Goal: Find specific page/section: Find specific page/section

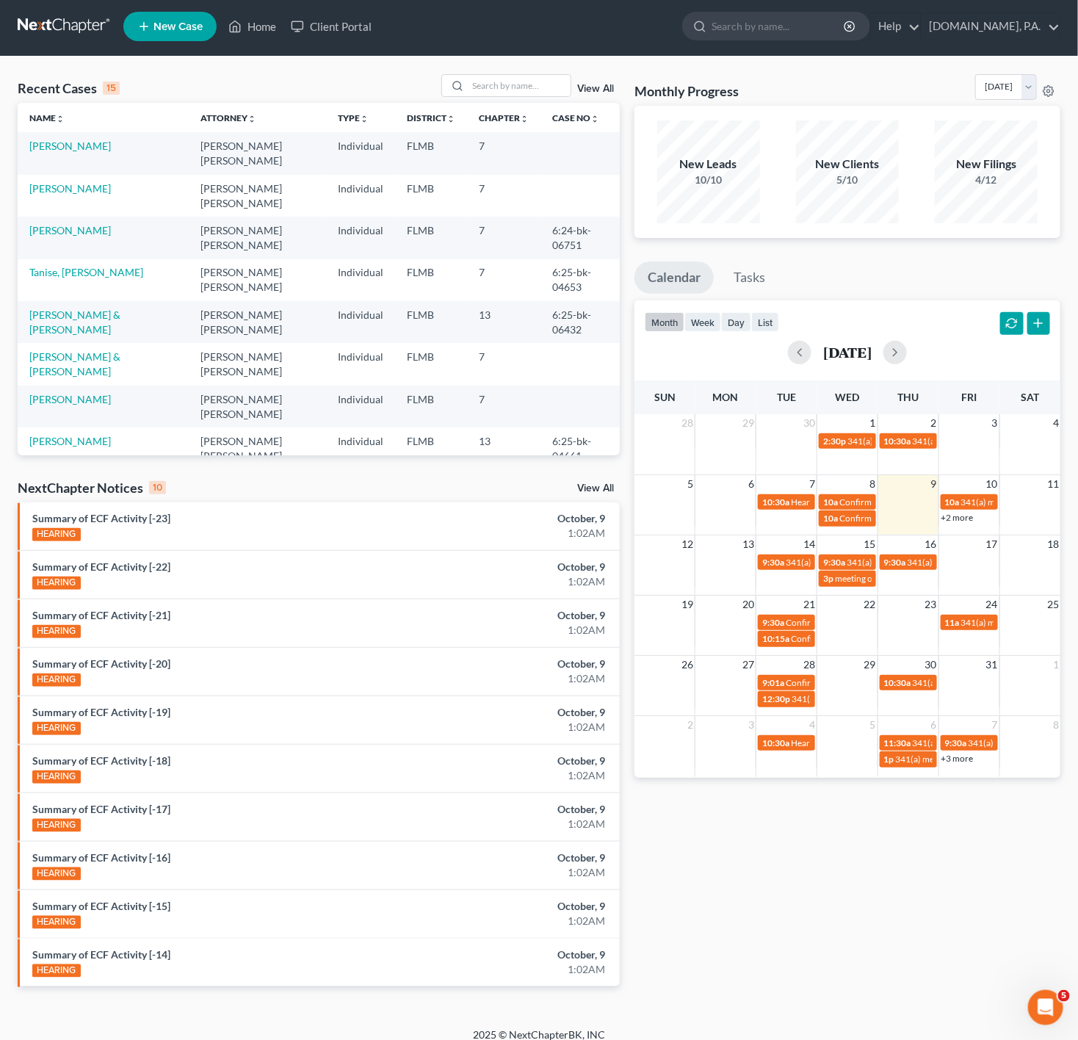
scroll to position [13, 0]
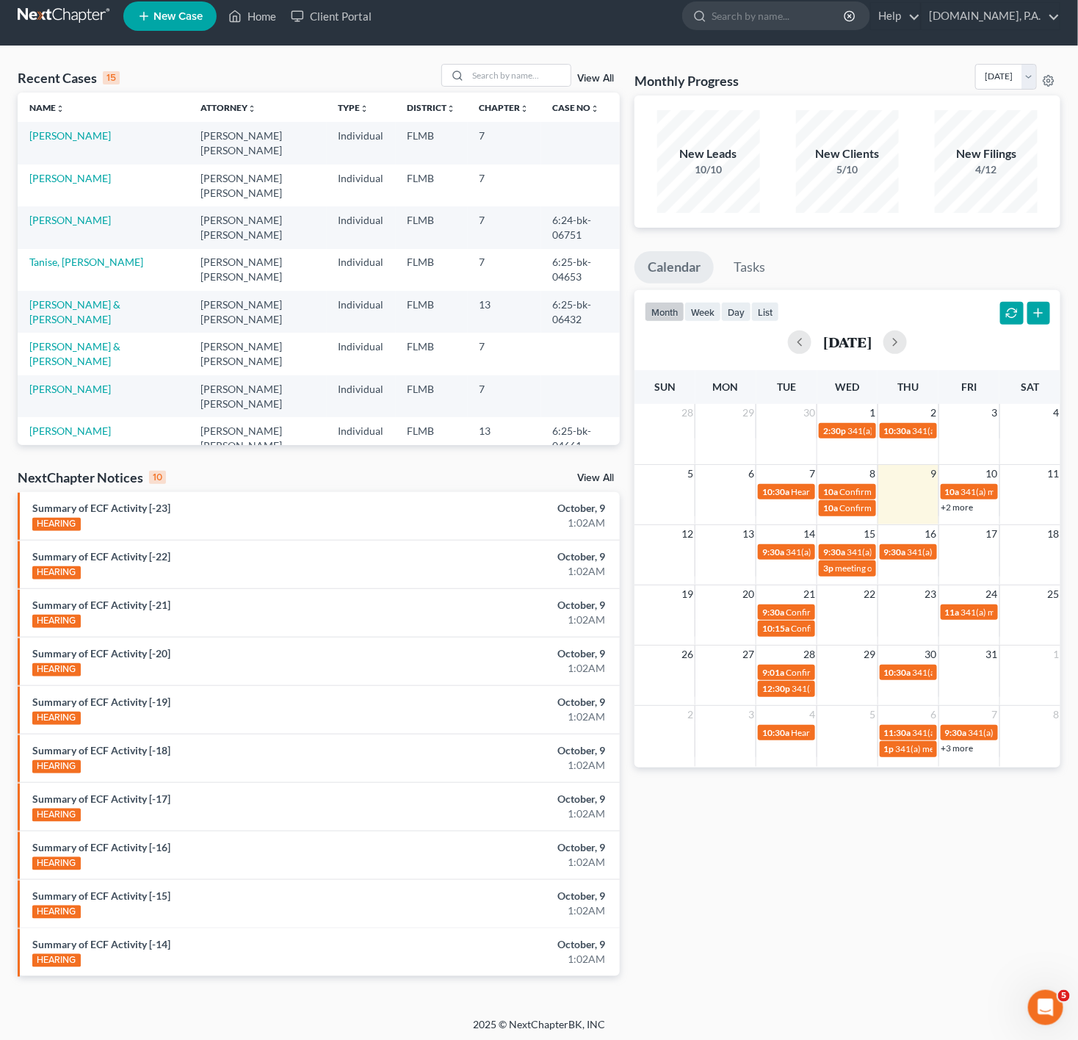
click at [499, 56] on div "Recent Cases 15 View All Name unfold_more expand_more expand_less Attorney unfo…" at bounding box center [539, 531] width 1078 height 971
click at [499, 65] on input "search" at bounding box center [519, 75] width 103 height 21
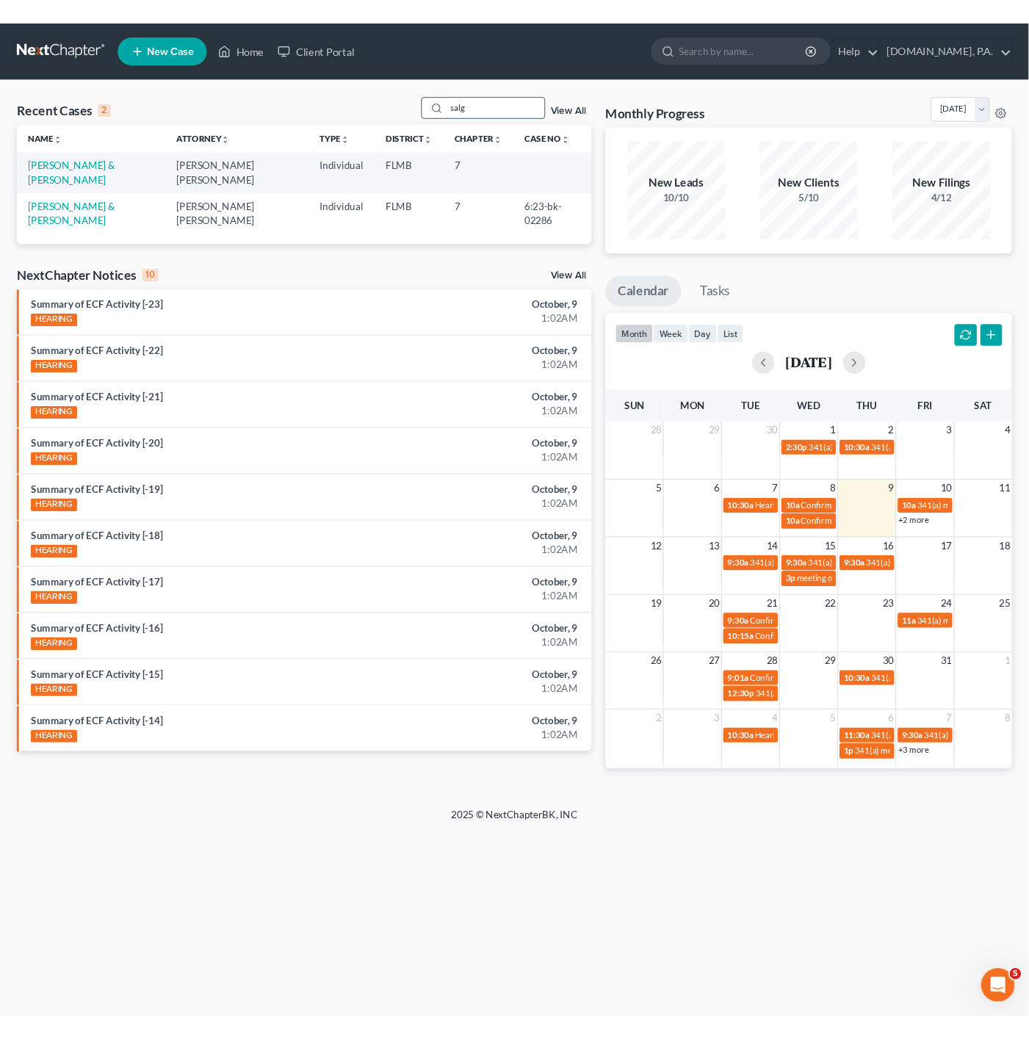
scroll to position [0, 0]
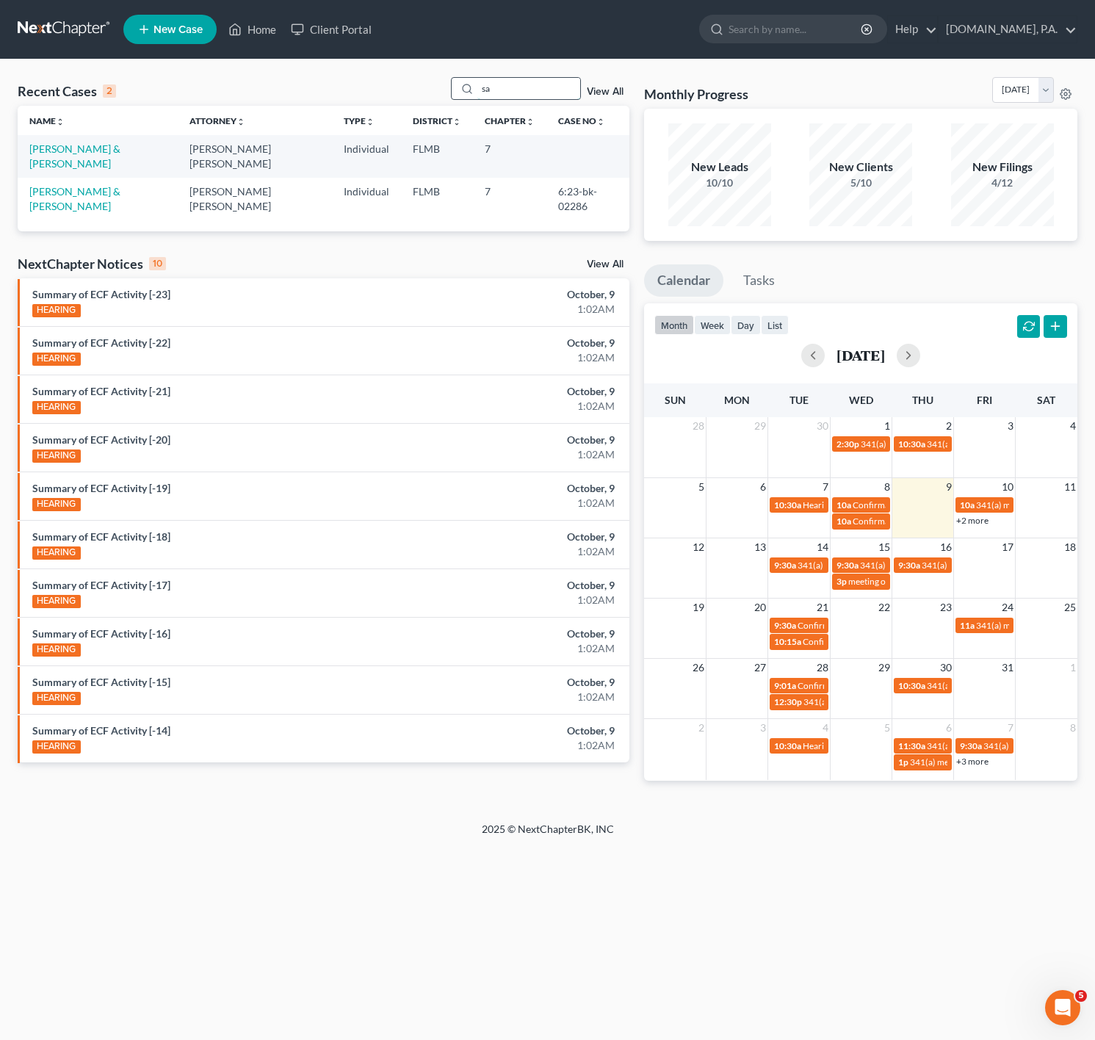
type input "s"
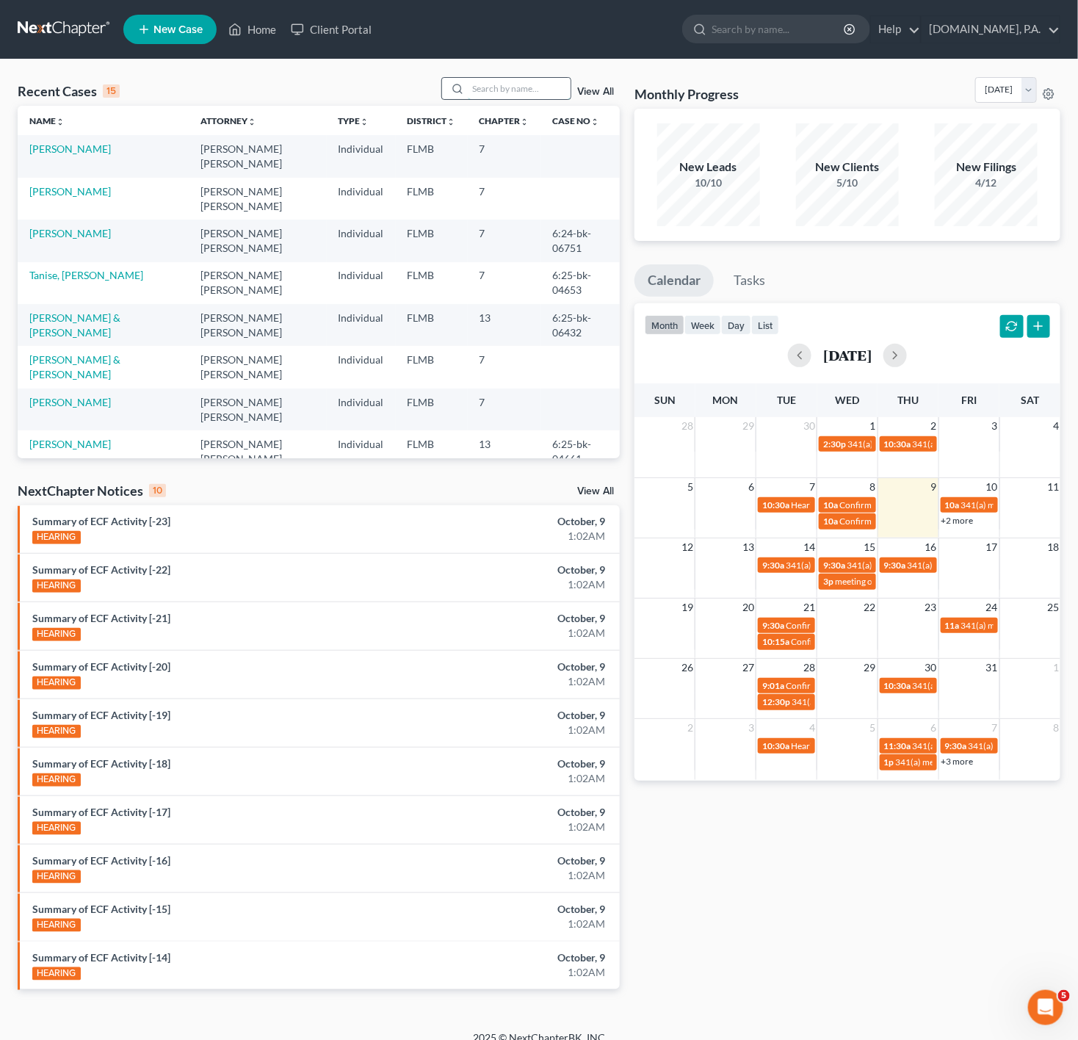
click at [477, 84] on input "search" at bounding box center [519, 88] width 103 height 21
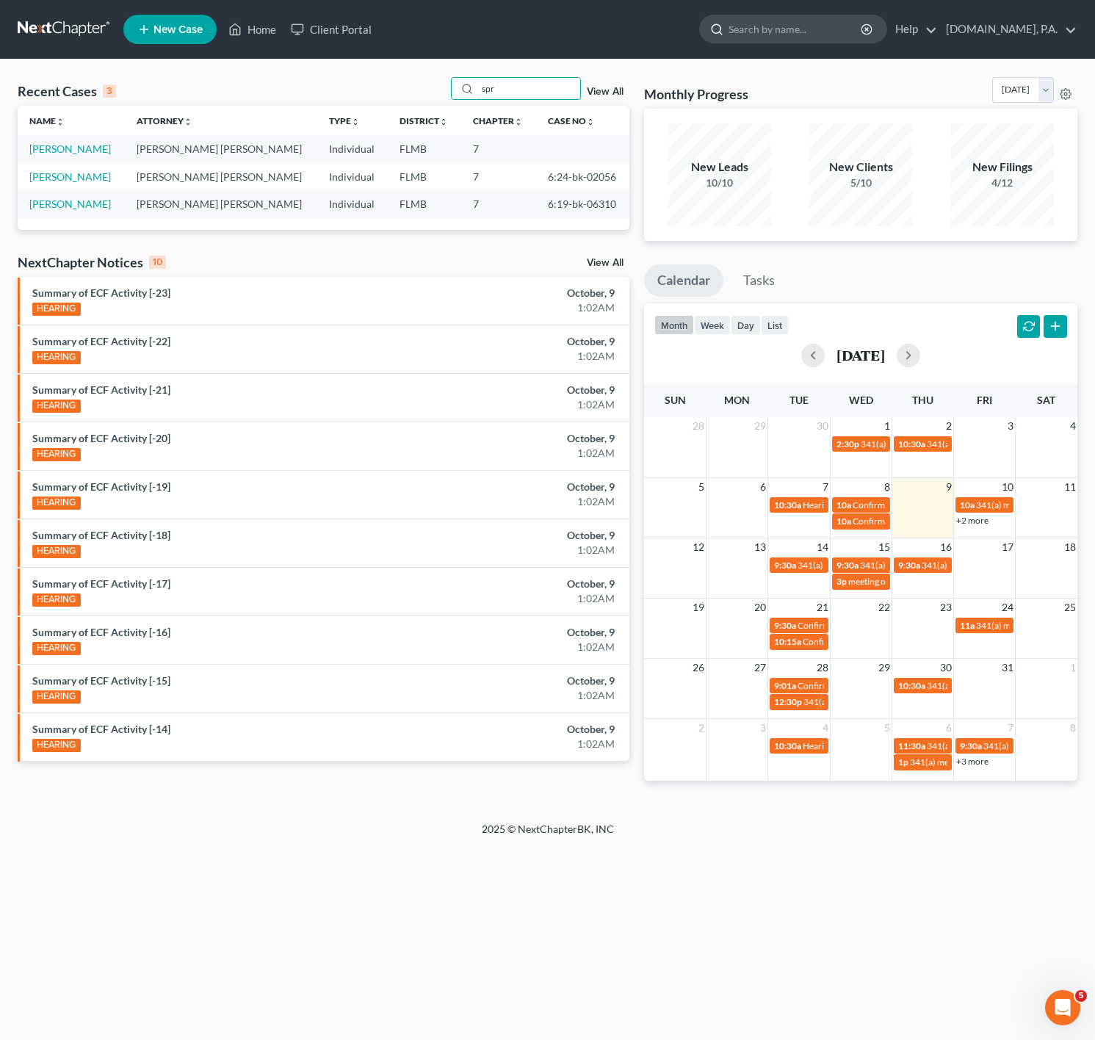
type input "spr"
click at [82, 150] on link "[PERSON_NAME]" at bounding box center [70, 149] width 82 height 12
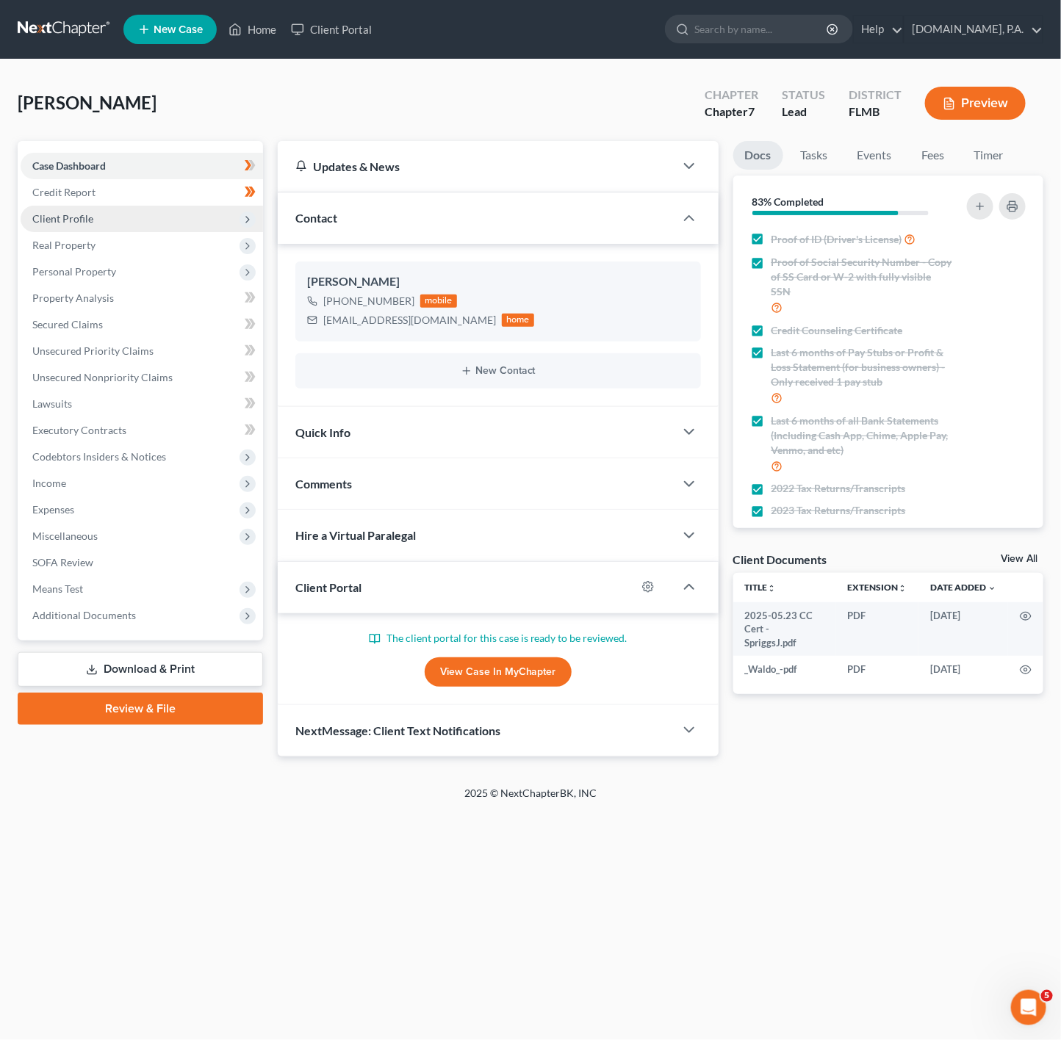
click at [166, 220] on span "Client Profile" at bounding box center [142, 219] width 242 height 26
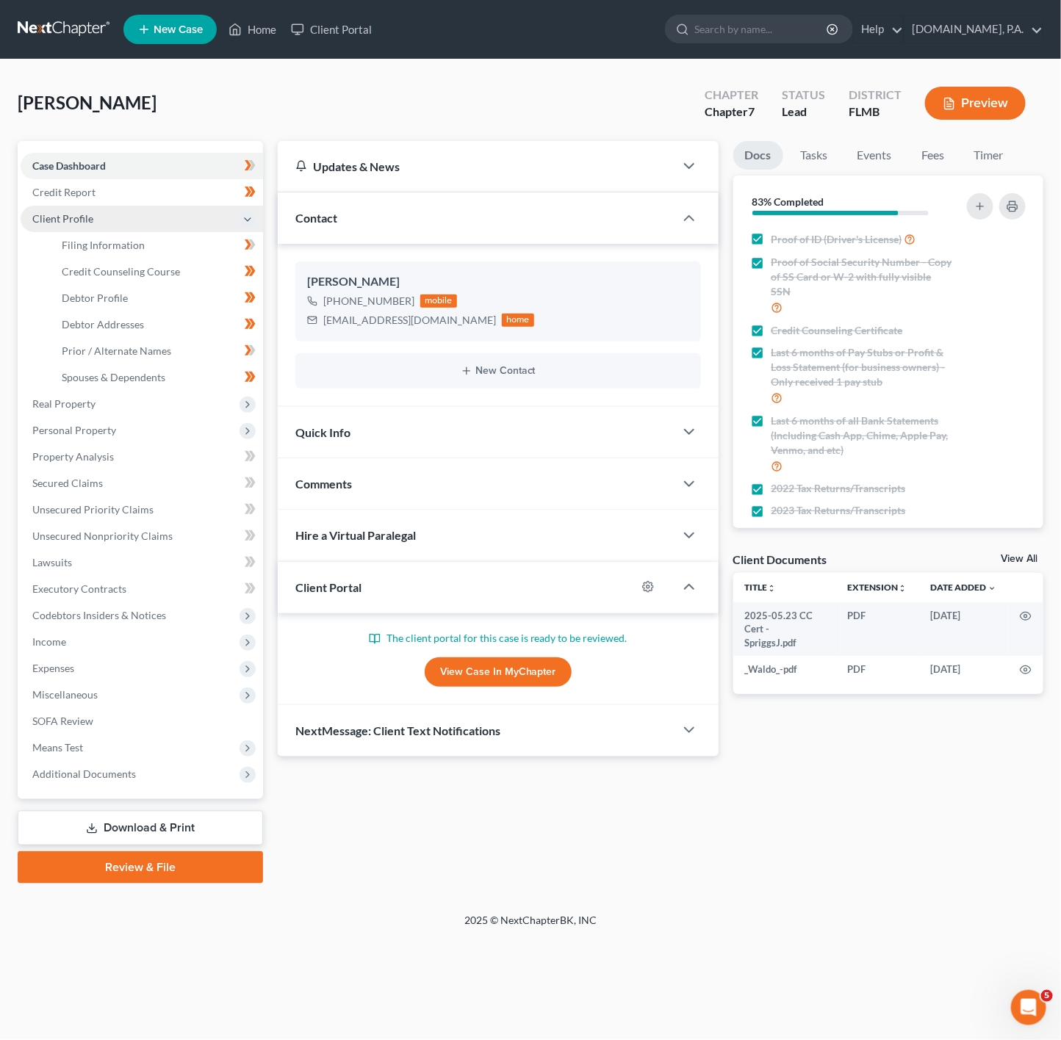
click at [166, 220] on span "Client Profile" at bounding box center [142, 219] width 242 height 26
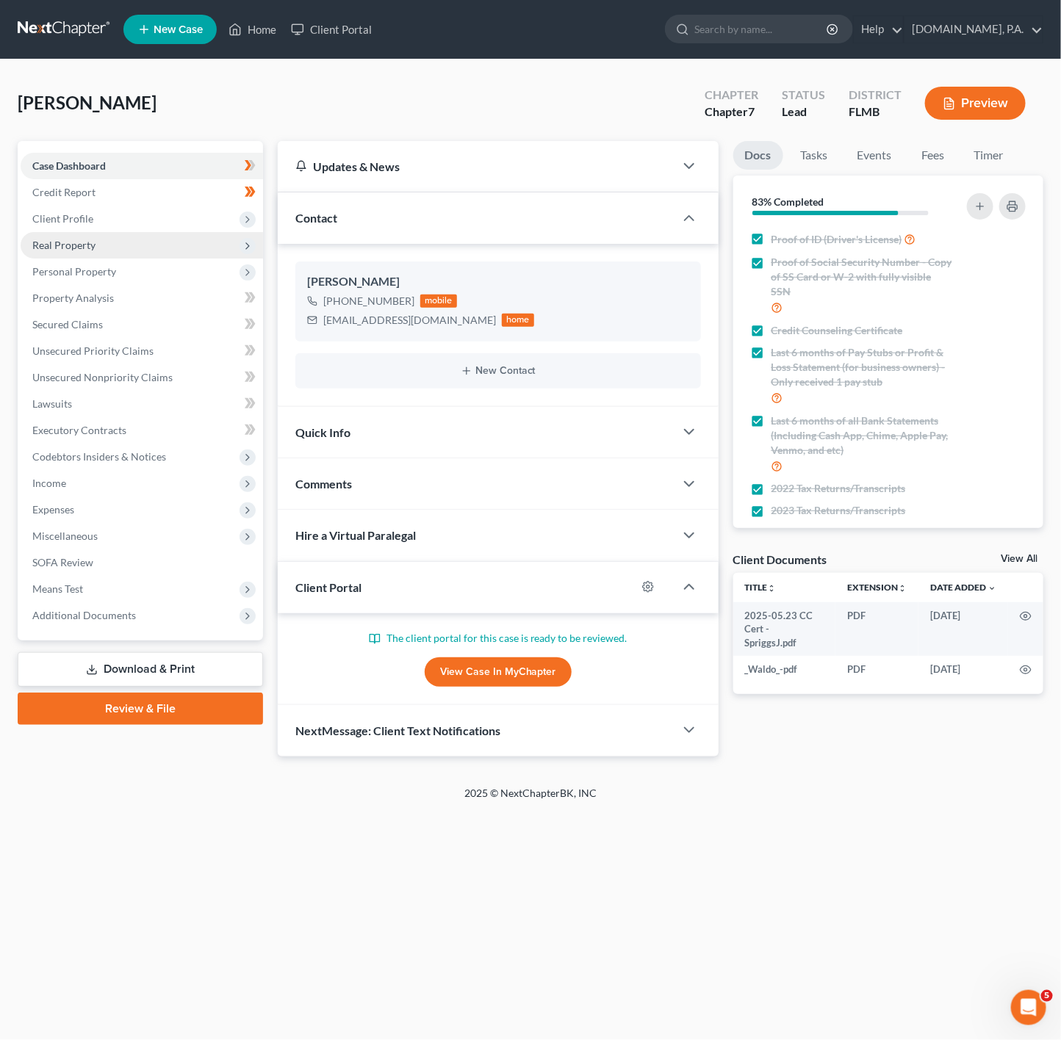
click at [166, 250] on span "Real Property" at bounding box center [142, 245] width 242 height 26
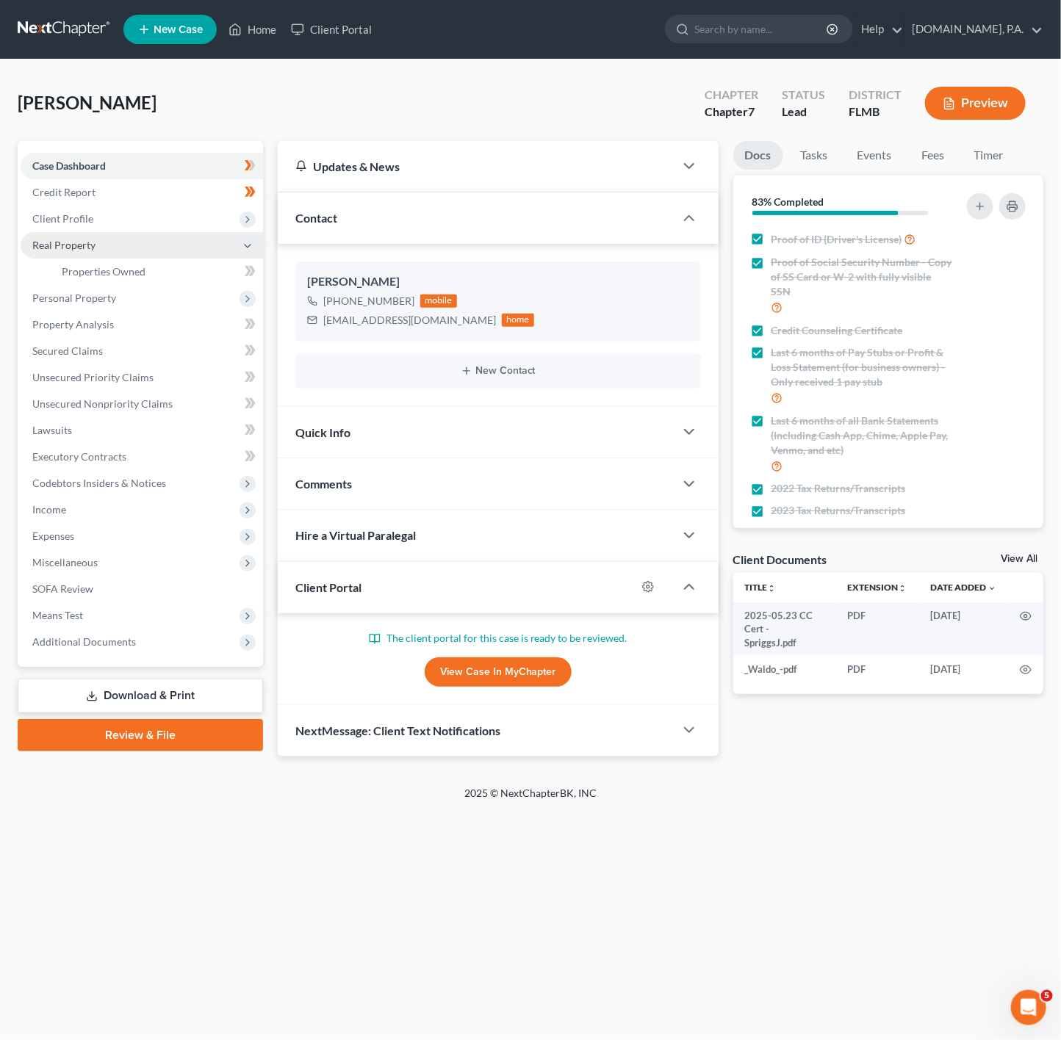
click at [166, 250] on span "Real Property" at bounding box center [142, 245] width 242 height 26
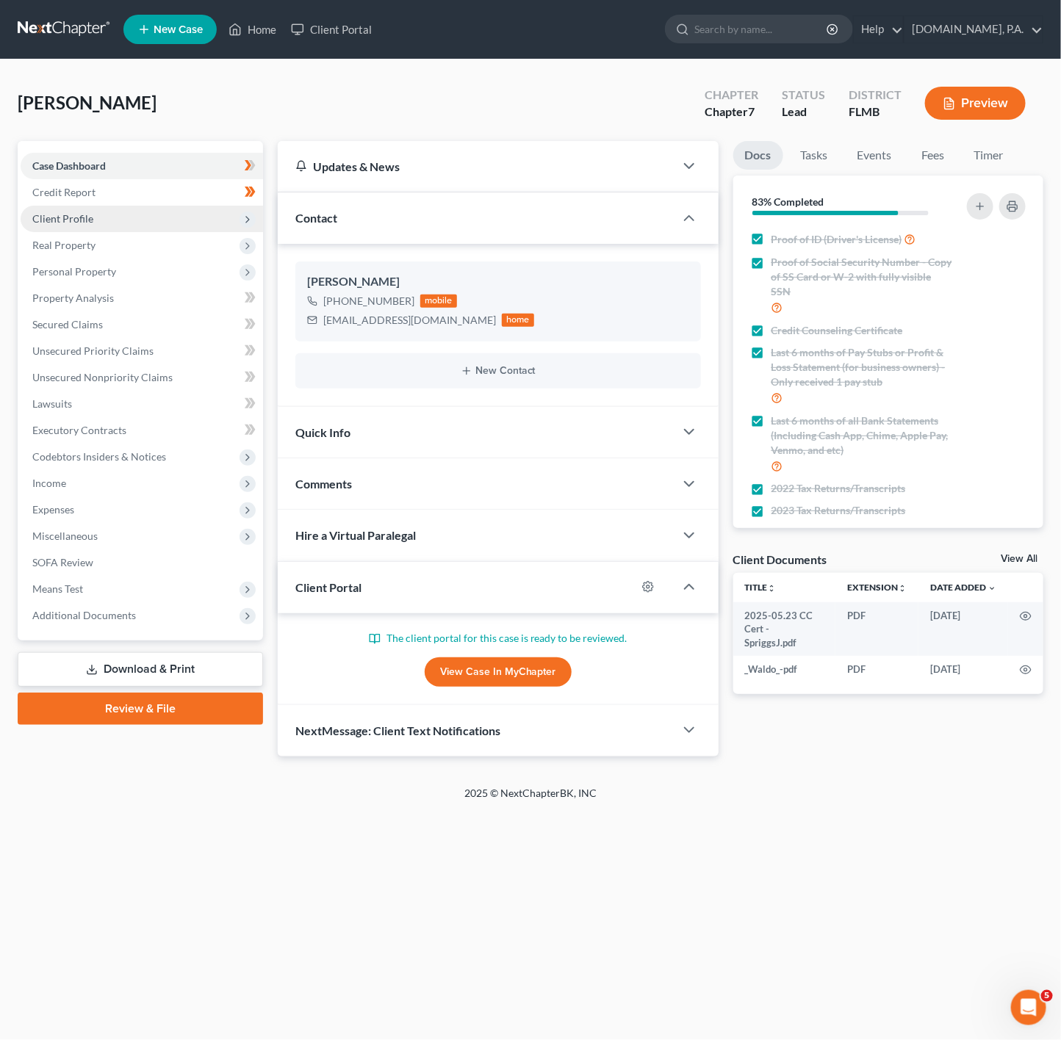
click at [190, 219] on span "Client Profile" at bounding box center [142, 219] width 242 height 26
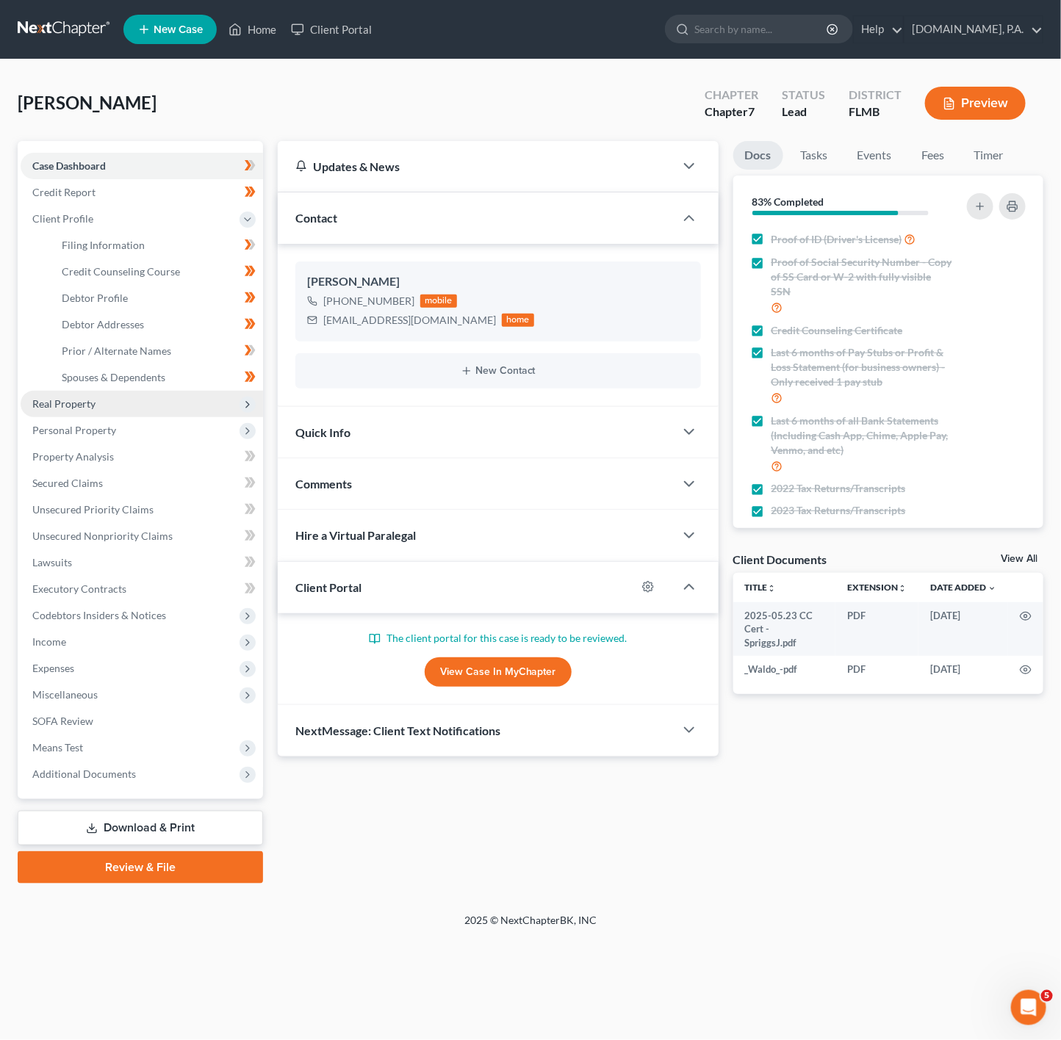
click at [238, 399] on span "Real Property" at bounding box center [142, 404] width 242 height 26
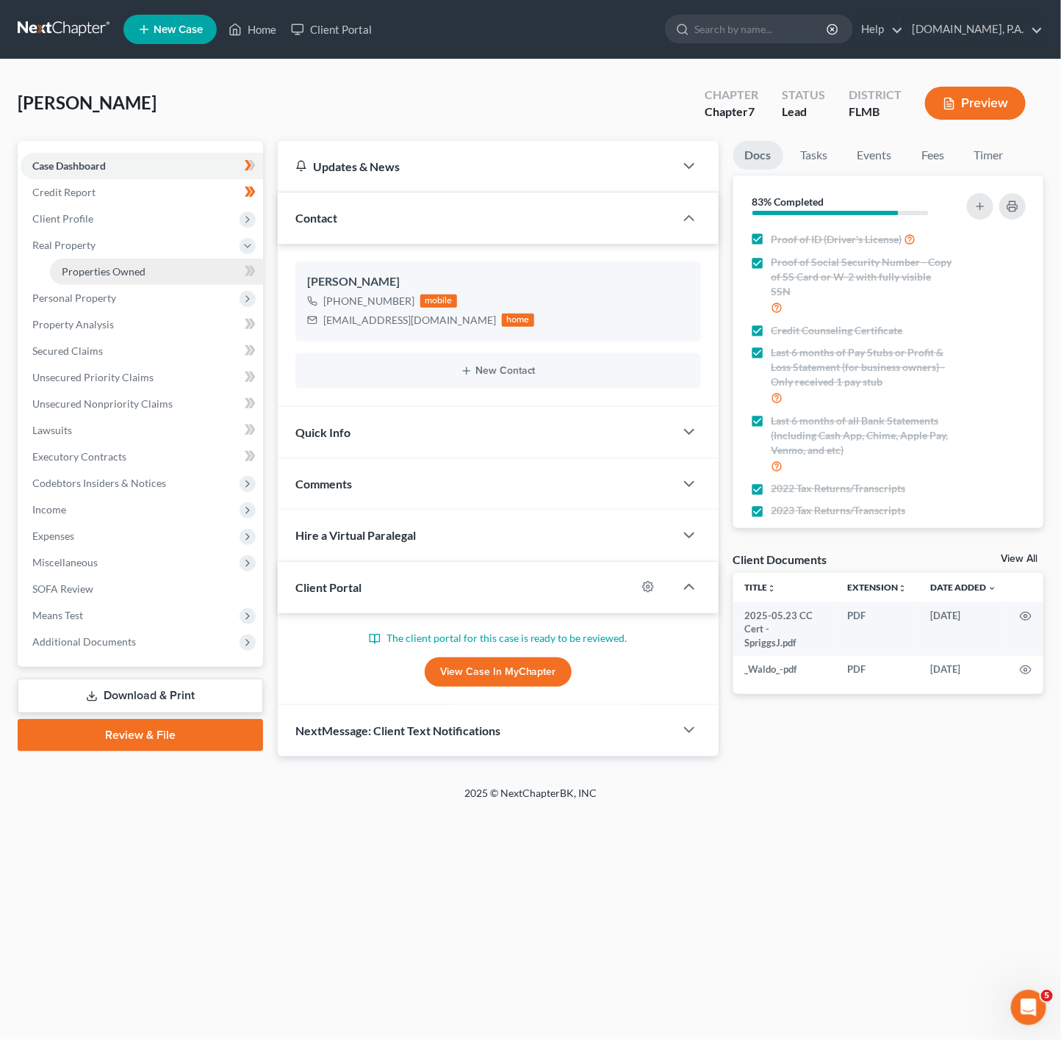
click at [223, 272] on link "Properties Owned" at bounding box center [156, 272] width 213 height 26
